Goal: Book appointment/travel/reservation

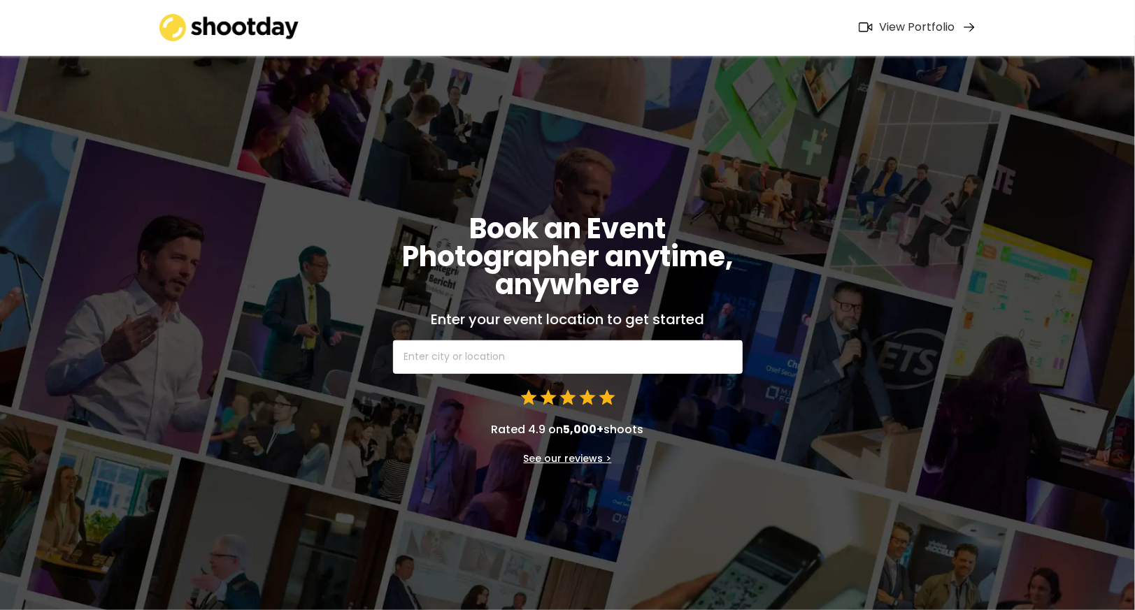
click at [466, 354] on input "text" at bounding box center [568, 358] width 350 height 34
type input "81"
type input "[STREET_ADDRESS]"
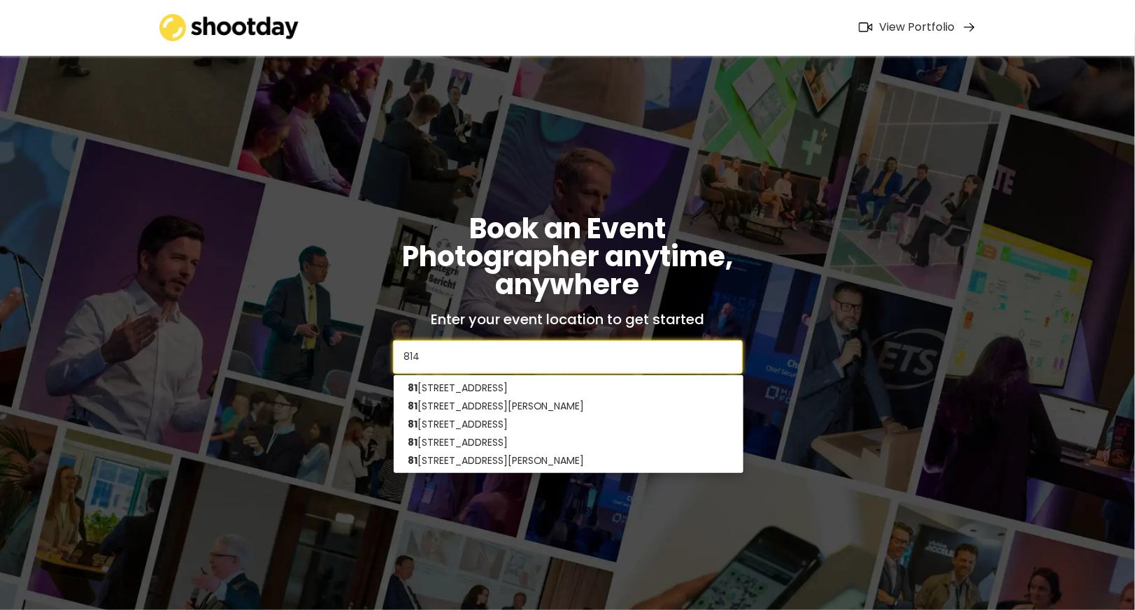
type input "8141"
type input "[STREET_ADDRESS][PERSON_NAME]"
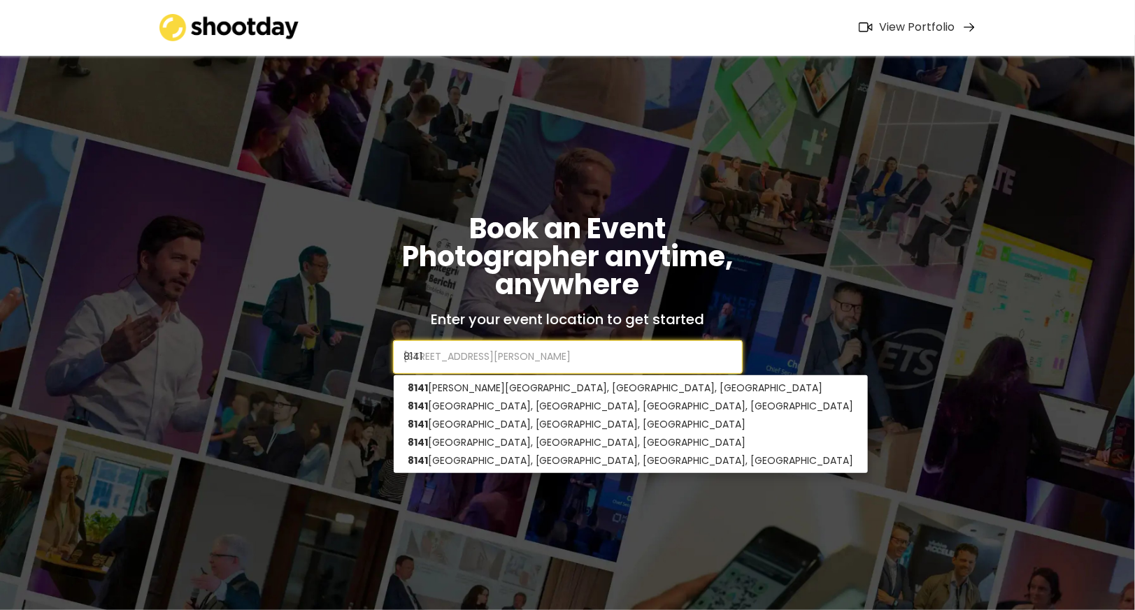
type input "8141"
type input "8141 la"
type input "[STREET_ADDRESS]"
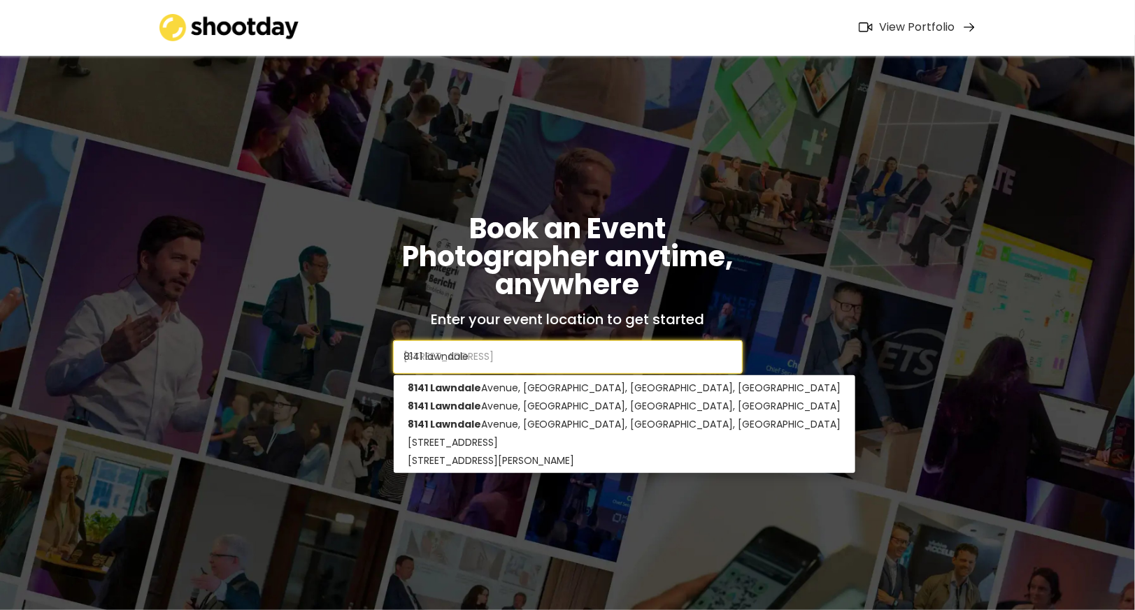
type input "8141 lawndale"
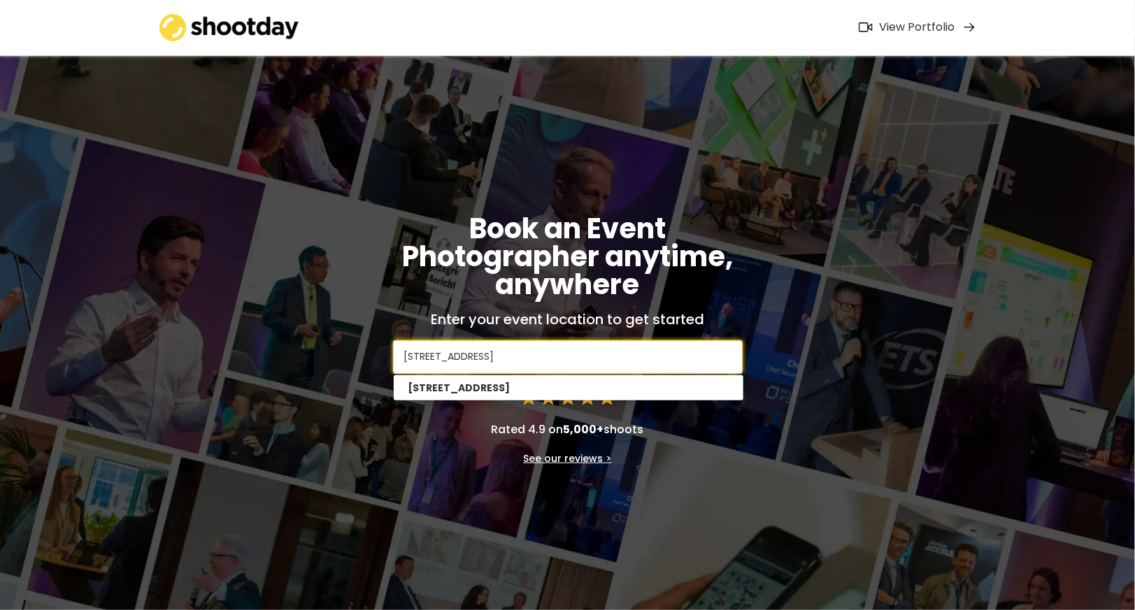
type input "[STREET_ADDRESS]"
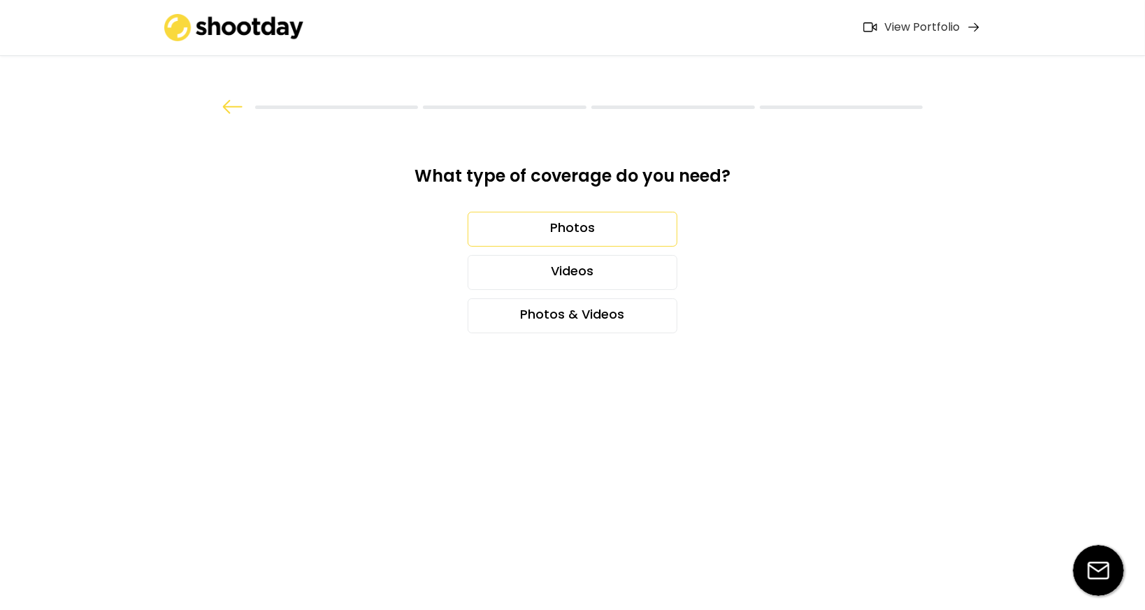
click at [603, 221] on div "Photos" at bounding box center [573, 229] width 210 height 35
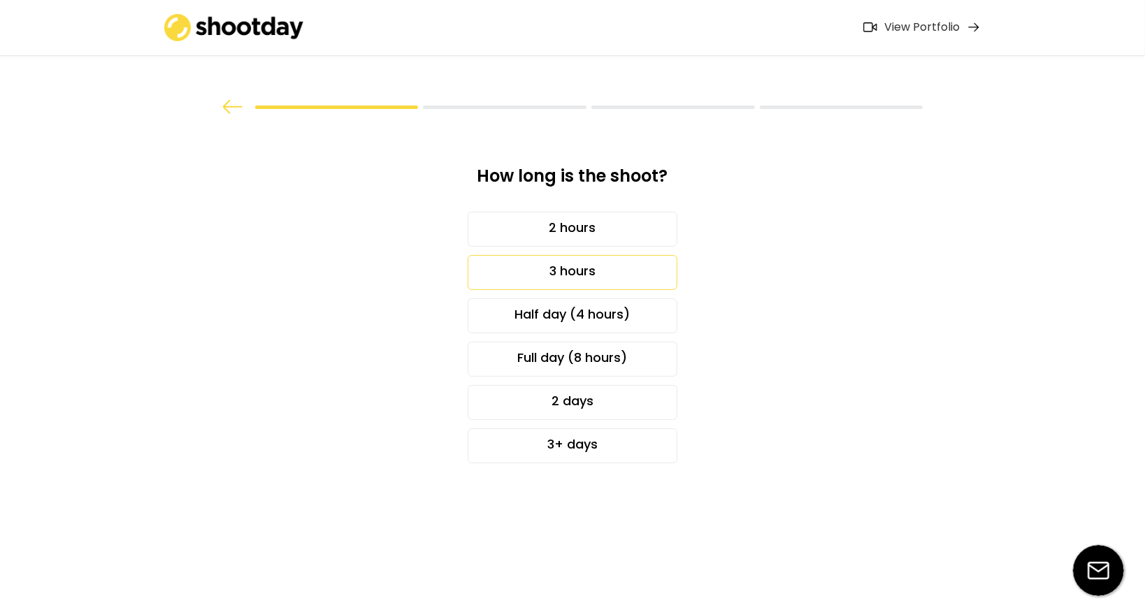
click at [566, 269] on div "3 hours" at bounding box center [573, 272] width 210 height 35
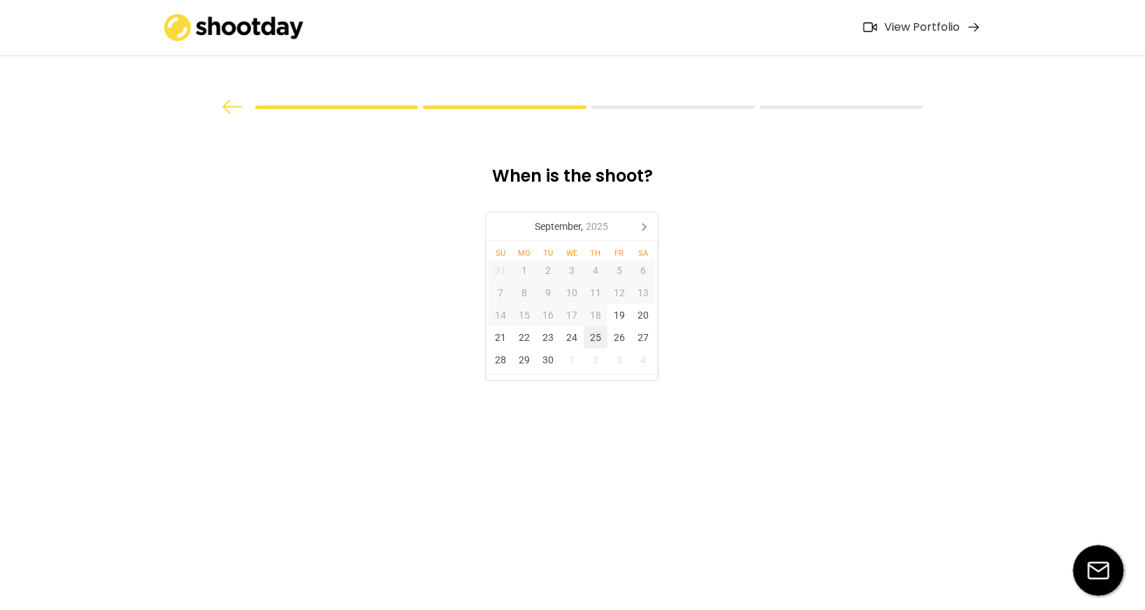
click at [596, 336] on div "25" at bounding box center [596, 338] width 24 height 22
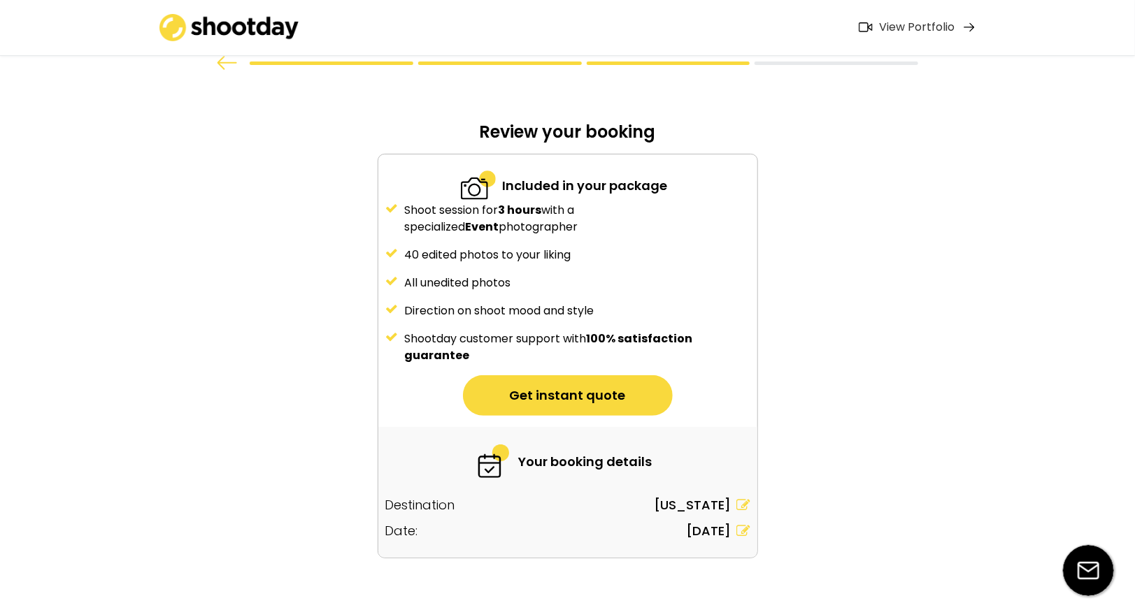
scroll to position [76, 0]
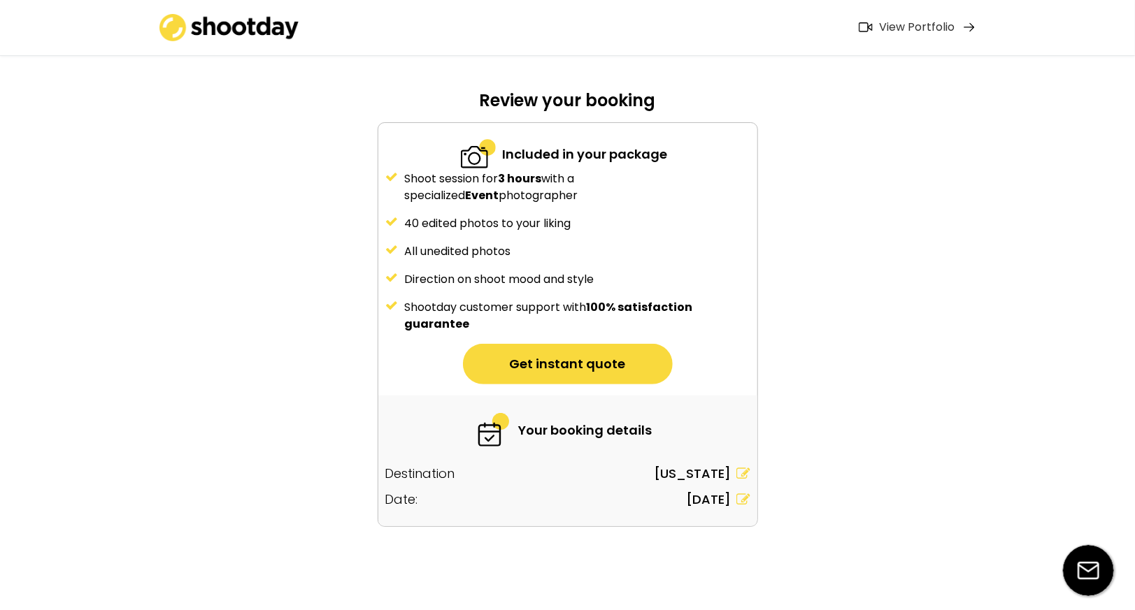
click at [601, 366] on button "Get instant quote" at bounding box center [568, 364] width 210 height 41
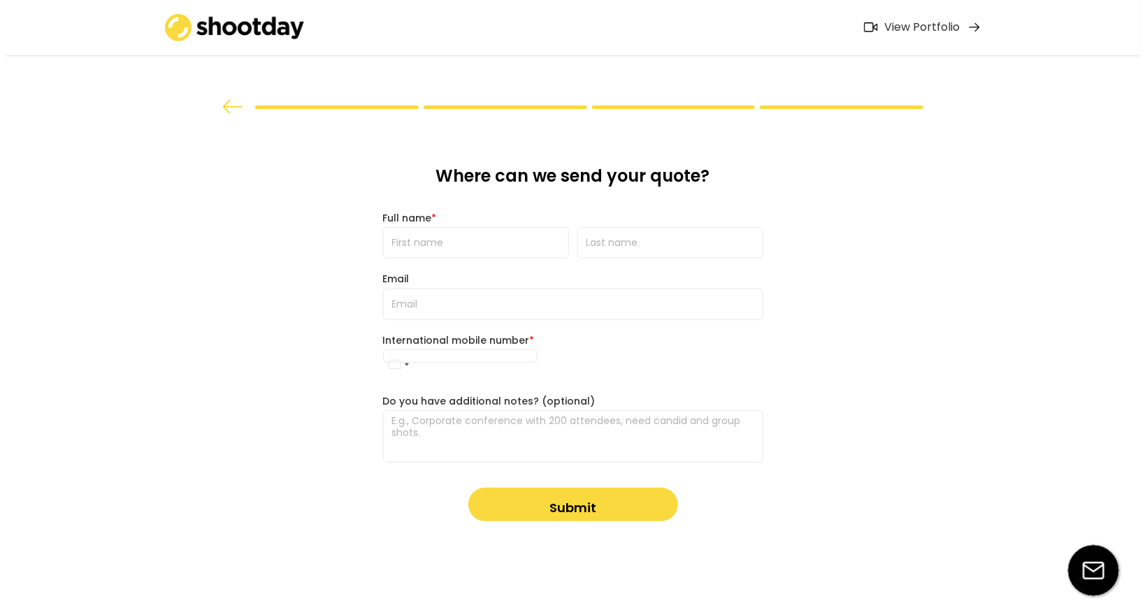
scroll to position [0, 0]
click at [420, 246] on input "input" at bounding box center [476, 242] width 186 height 31
type input "Stone Experts"
type input "Marketing"
type input "[EMAIL_ADDRESS][DOMAIN_NAME]"
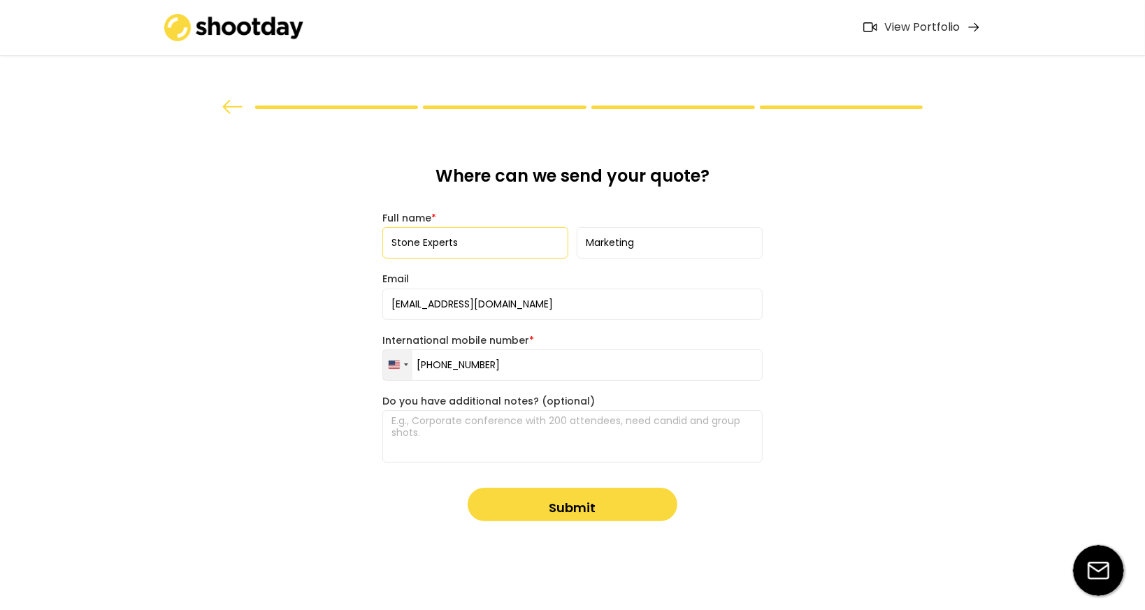
drag, startPoint x: 541, startPoint y: 372, endPoint x: 390, endPoint y: 368, distance: 150.4
click at [390, 368] on div "[GEOGRAPHIC_DATA] +1 244 results found [GEOGRAPHIC_DATA] +971 [GEOGRAPHIC_DATA]…" at bounding box center [573, 365] width 380 height 31
type input "[PHONE_NUMBER]"
click at [551, 439] on textarea at bounding box center [573, 436] width 380 height 52
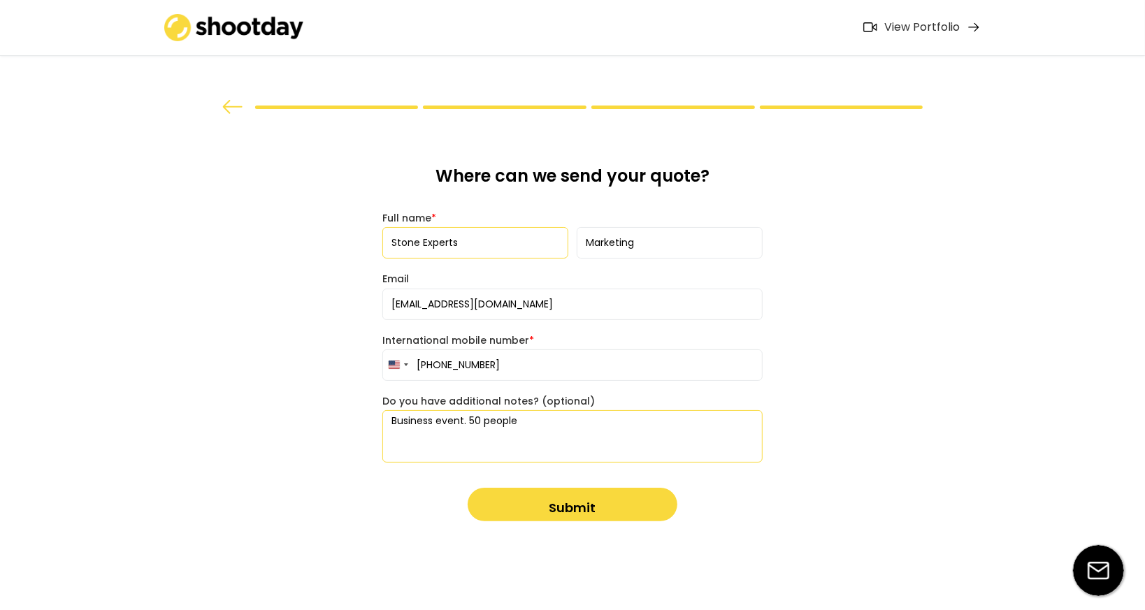
click at [413, 420] on textarea "Business event. 50 people" at bounding box center [573, 436] width 380 height 52
type textarea "Business event. 50 people"
click at [588, 503] on button "Submit" at bounding box center [573, 505] width 210 height 34
